Goal: Task Accomplishment & Management: Use online tool/utility

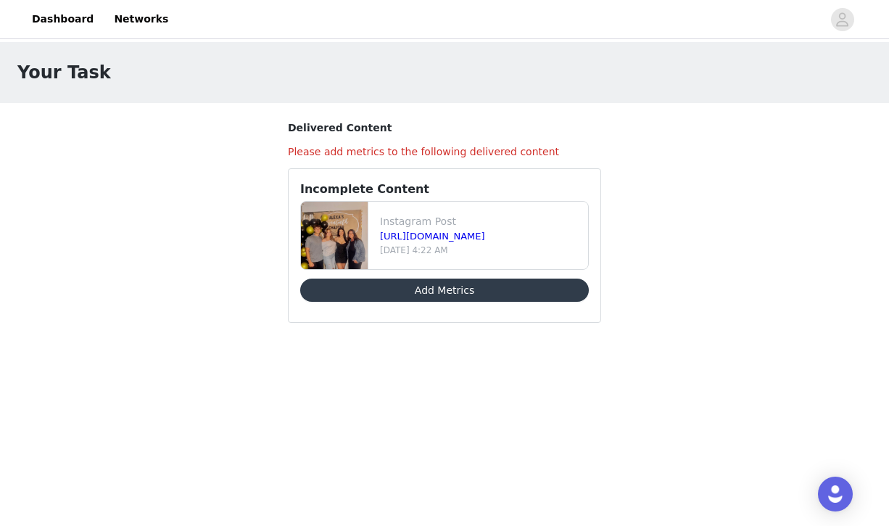
click at [492, 289] on button "Add Metrics" at bounding box center [444, 290] width 289 height 23
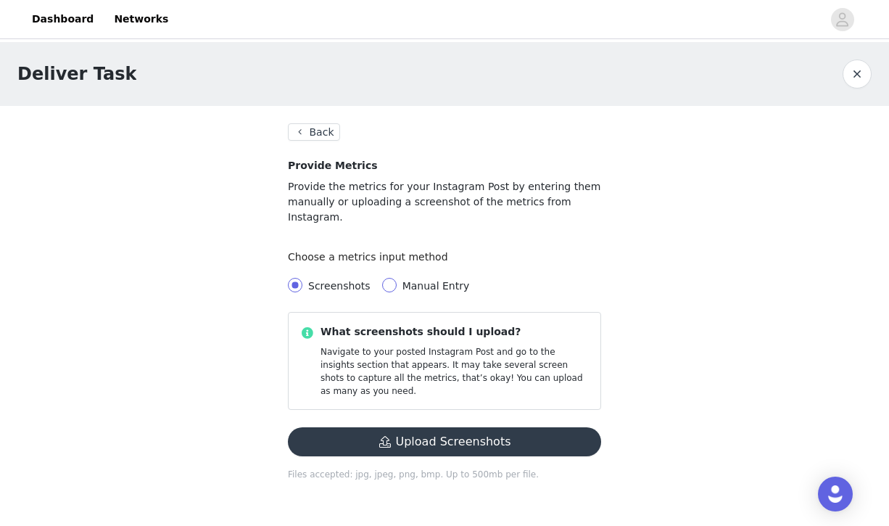
click at [387, 278] on span at bounding box center [389, 285] width 15 height 15
click at [387, 278] on input "Manual Entry" at bounding box center [389, 285] width 15 height 15
radio input "true"
radio input "false"
radio input "true"
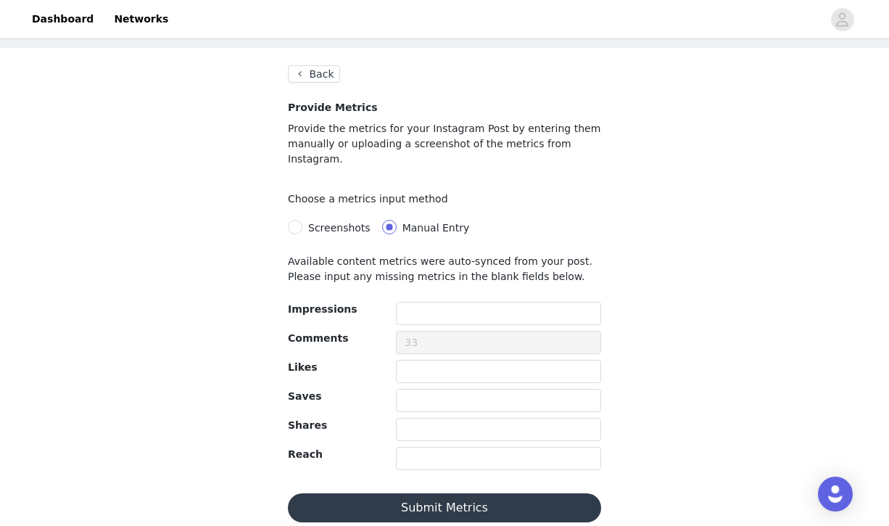
scroll to position [56, 0]
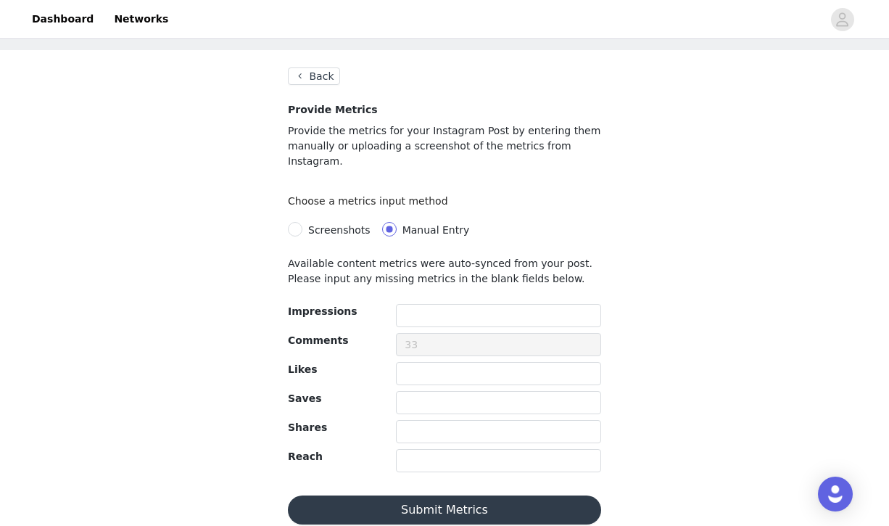
click at [308, 80] on button "Back" at bounding box center [314, 75] width 52 height 17
